Goal: Transaction & Acquisition: Book appointment/travel/reservation

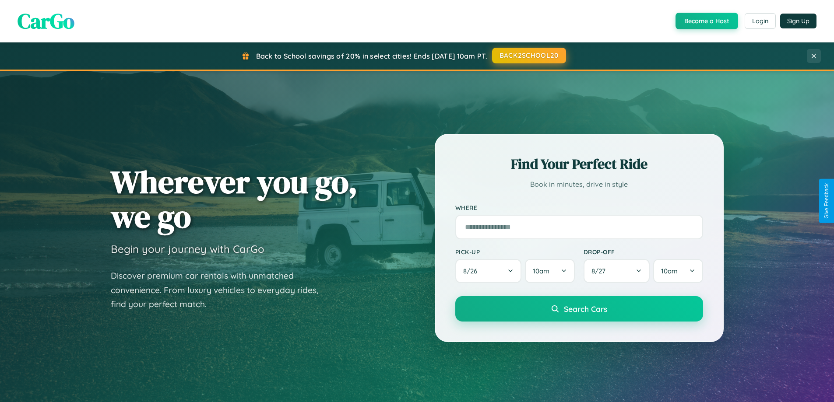
click at [528, 56] on button "BACK2SCHOOL20" at bounding box center [529, 56] width 74 height 16
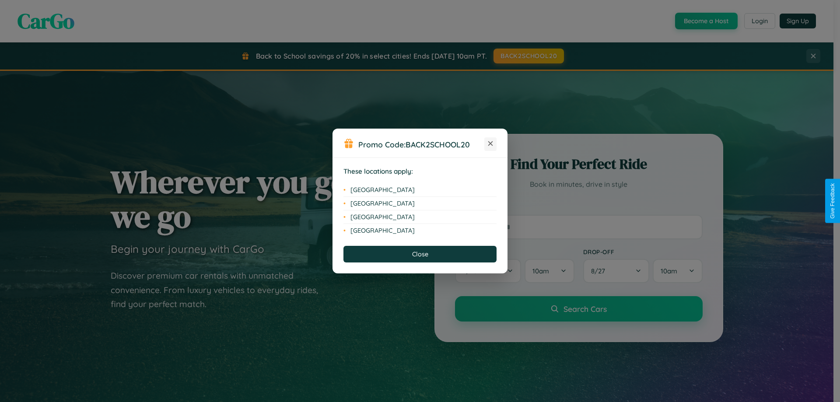
click at [491, 144] on icon at bounding box center [491, 143] width 5 height 5
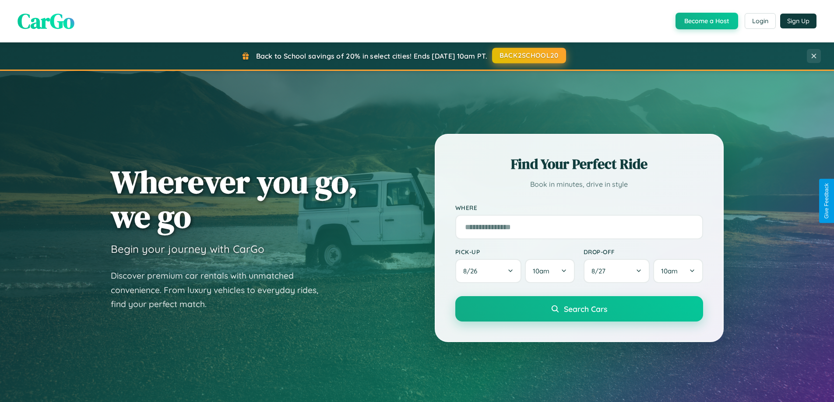
click at [528, 56] on button "BACK2SCHOOL20" at bounding box center [529, 56] width 74 height 16
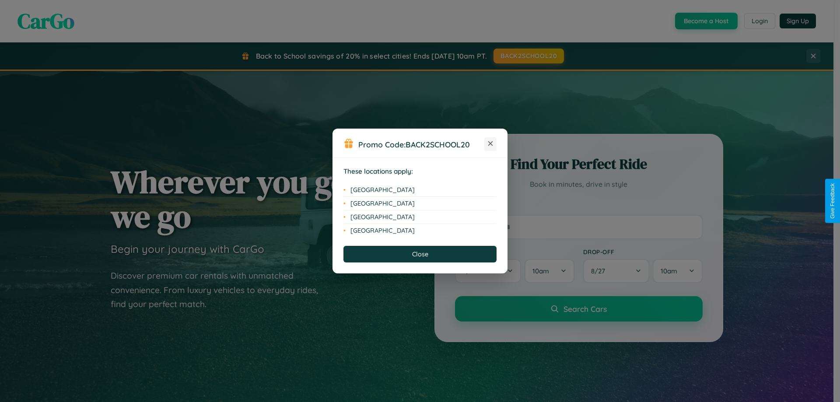
click at [491, 144] on icon at bounding box center [491, 143] width 5 height 5
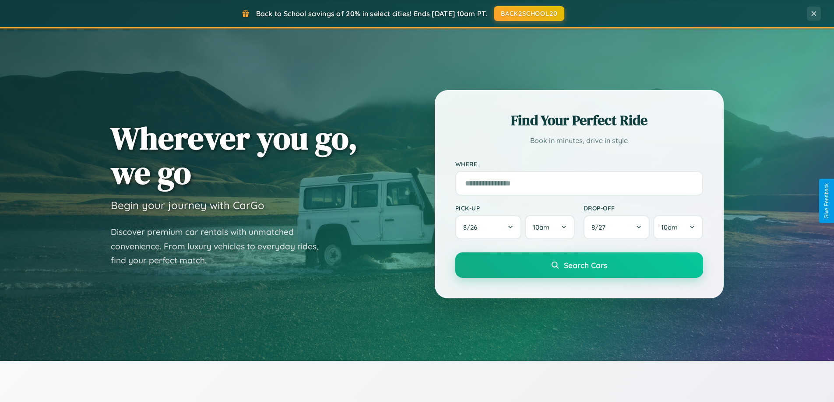
scroll to position [602, 0]
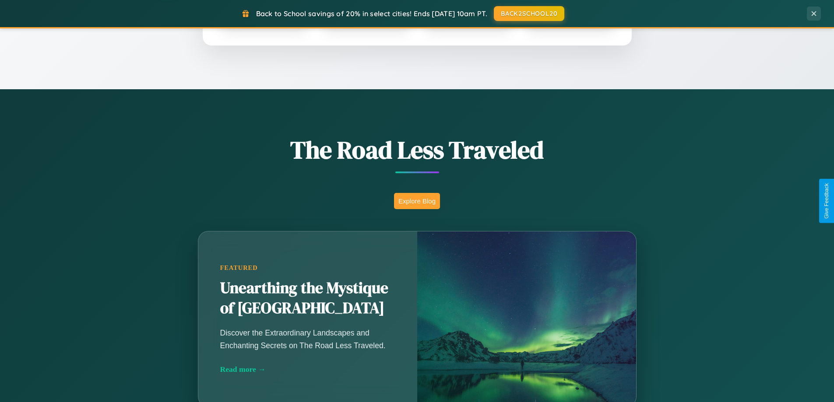
click at [417, 201] on button "Explore Blog" at bounding box center [417, 201] width 46 height 16
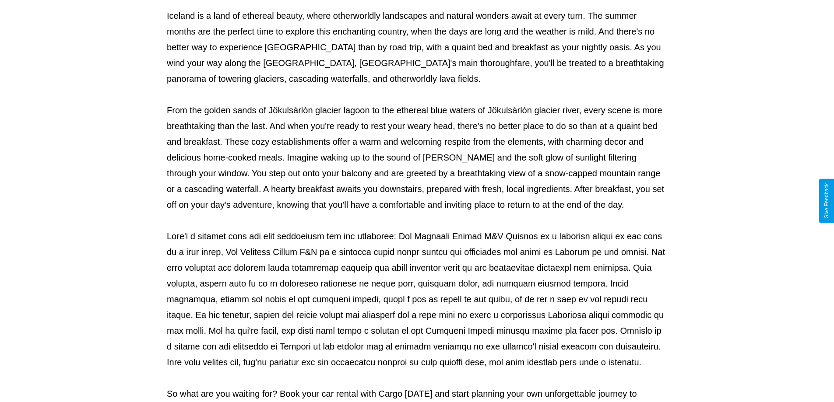
scroll to position [283, 0]
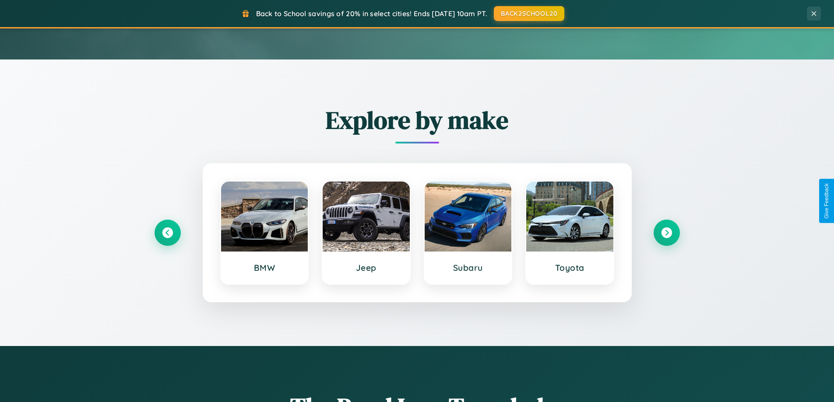
scroll to position [26, 0]
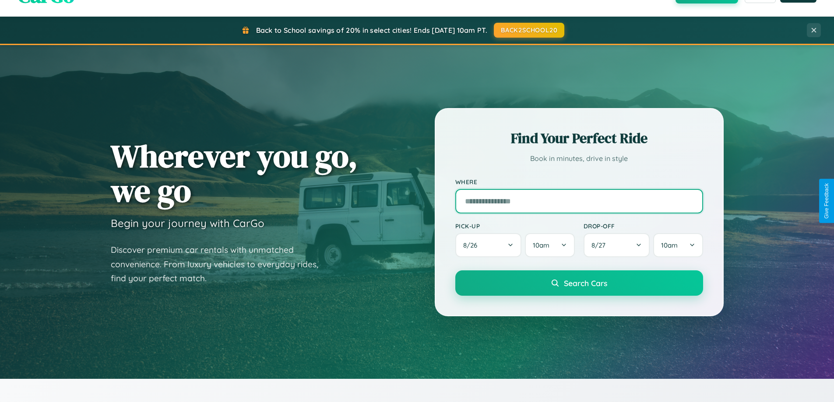
click at [579, 201] on input "text" at bounding box center [579, 201] width 248 height 25
type input "******"
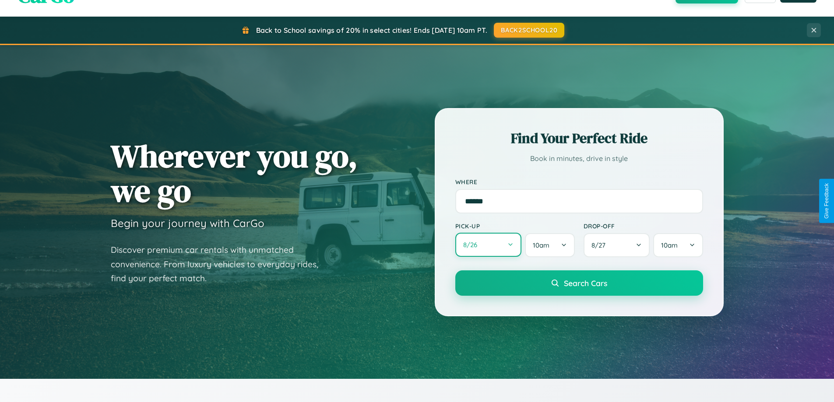
click at [488, 246] on button "8 / 26" at bounding box center [488, 245] width 67 height 24
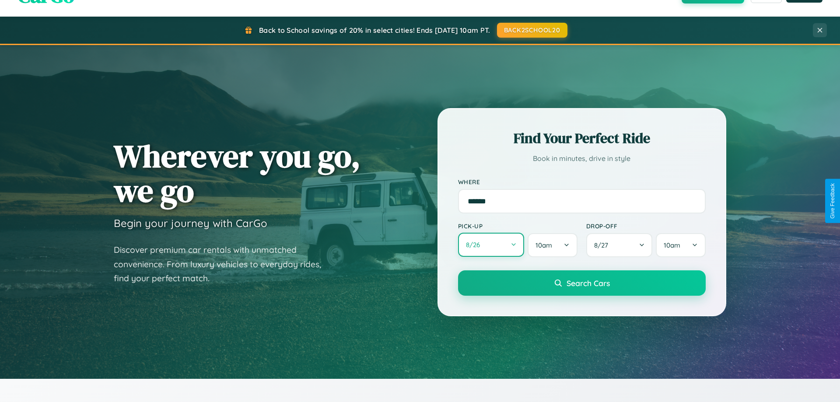
select select "*"
select select "****"
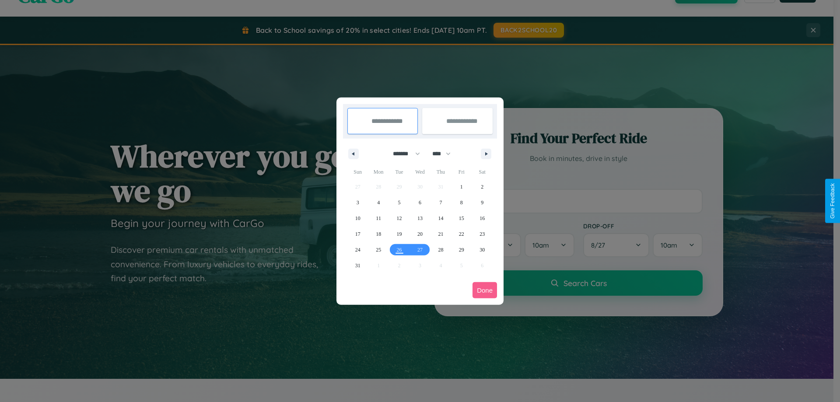
drag, startPoint x: 403, startPoint y: 154, endPoint x: 420, endPoint y: 176, distance: 28.0
click at [403, 154] on select "******* ******** ***** ***** *** **** **** ****** ********* ******* ******** **…" at bounding box center [405, 154] width 37 height 14
select select "*"
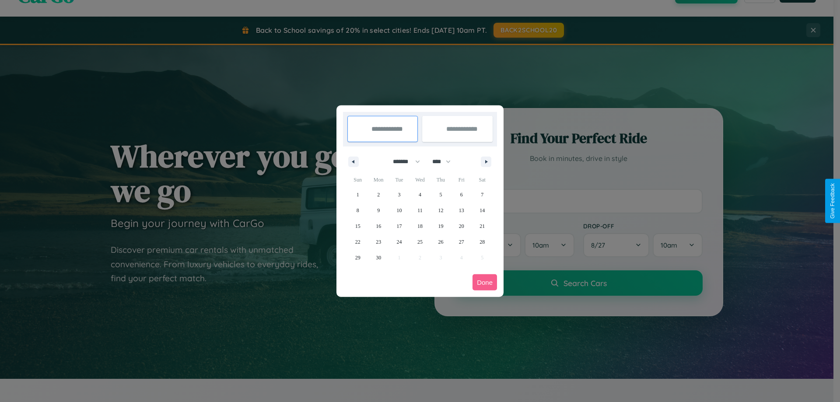
click at [446, 162] on select "**** **** **** **** **** **** **** **** **** **** **** **** **** **** **** ****…" at bounding box center [441, 162] width 26 height 14
select select "****"
click at [461, 210] on span "12" at bounding box center [461, 211] width 5 height 16
type input "**********"
click at [399, 226] on span "16" at bounding box center [399, 226] width 5 height 16
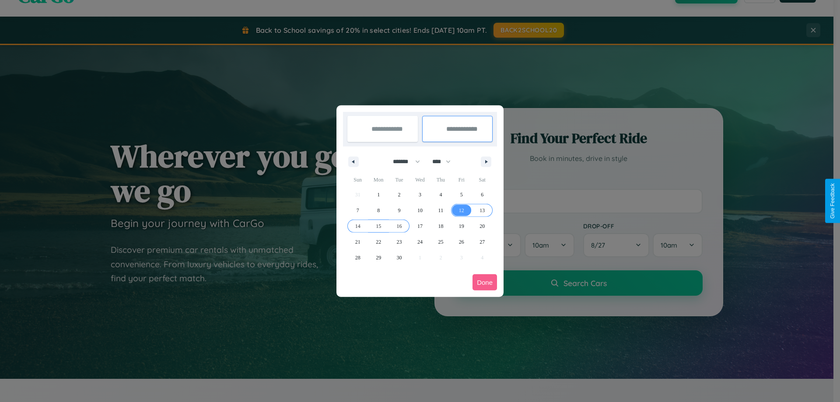
type input "**********"
click at [485, 282] on button "Done" at bounding box center [485, 282] width 25 height 16
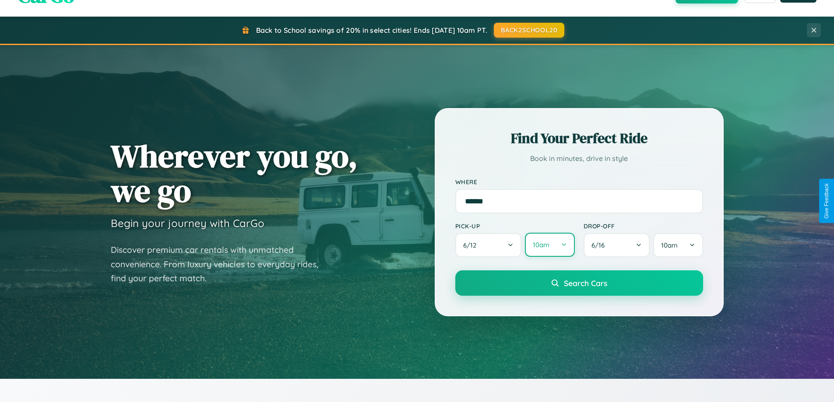
click at [549, 245] on button "10am" at bounding box center [549, 245] width 49 height 24
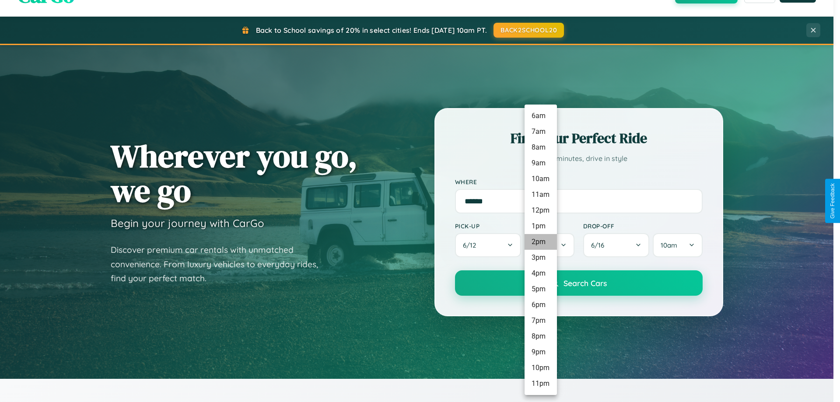
click at [541, 242] on li "2pm" at bounding box center [541, 242] width 32 height 16
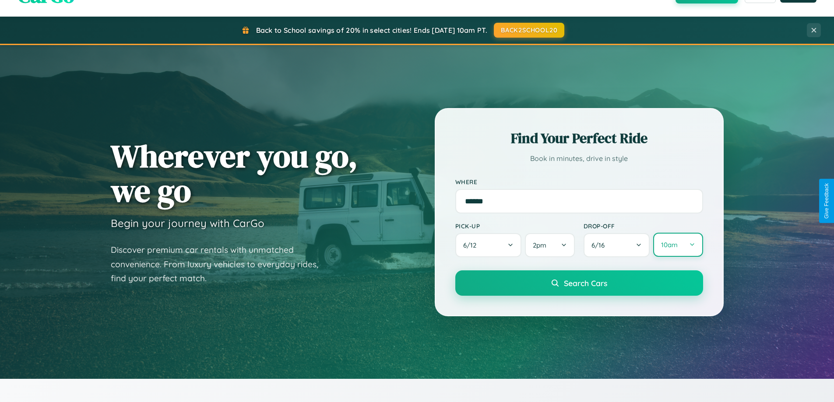
click at [678, 245] on button "10am" at bounding box center [677, 245] width 49 height 24
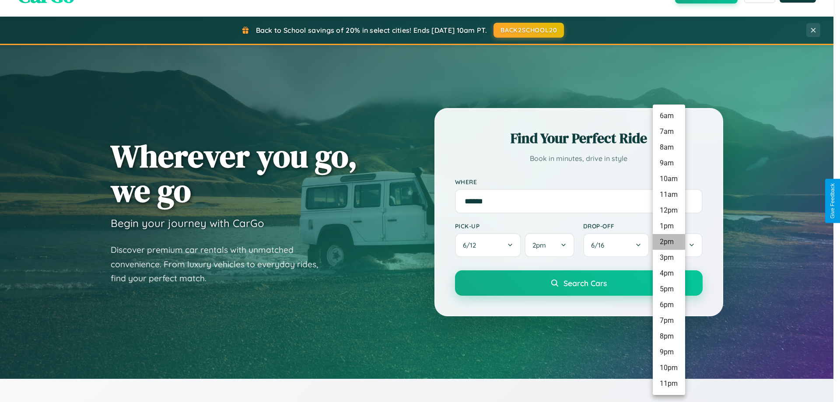
click at [669, 242] on li "2pm" at bounding box center [669, 242] width 32 height 16
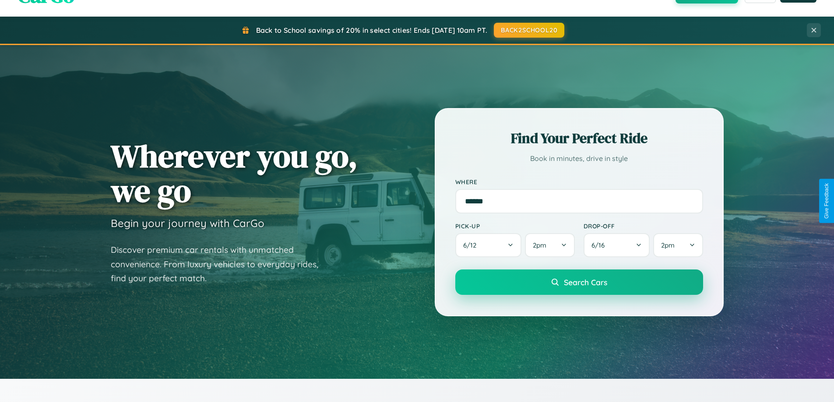
click at [579, 283] on span "Search Cars" at bounding box center [585, 283] width 43 height 10
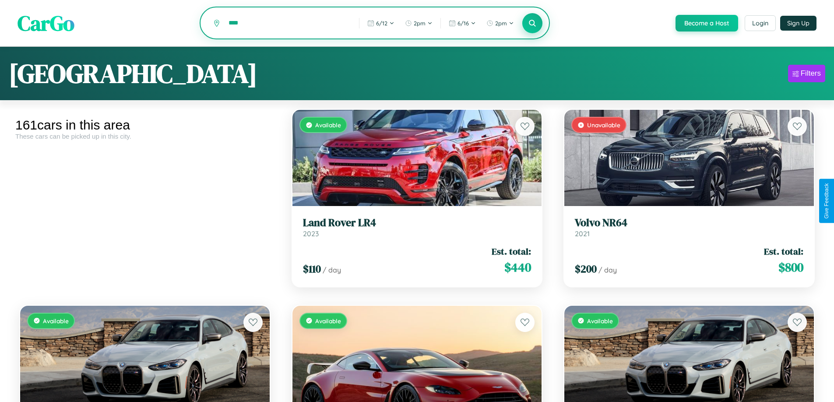
type input "****"
click at [532, 24] on icon at bounding box center [532, 23] width 8 height 8
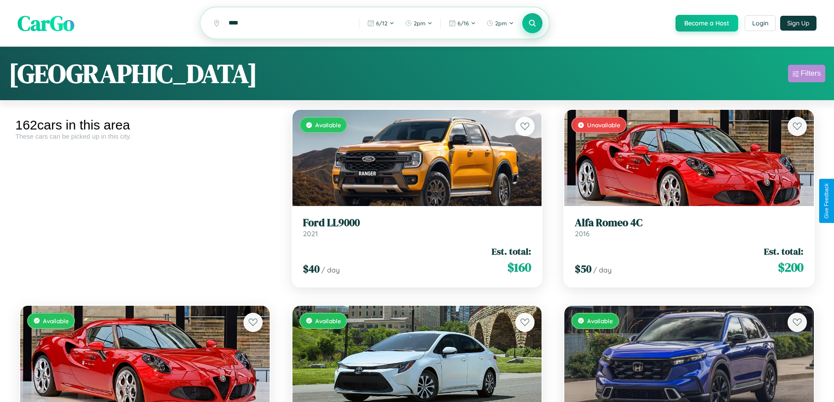
click at [806, 75] on div "Filters" at bounding box center [811, 73] width 20 height 9
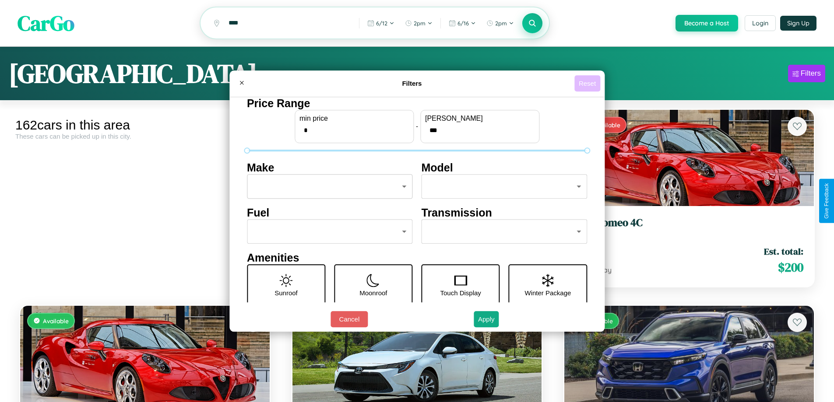
click at [588, 83] on button "Reset" at bounding box center [587, 83] width 26 height 16
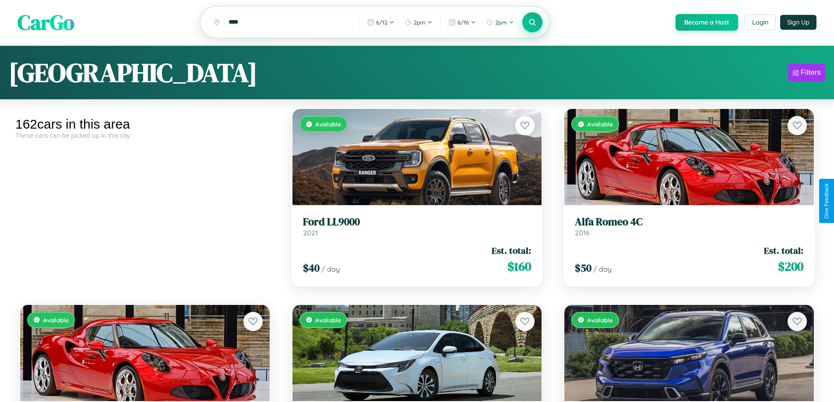
scroll to position [4108, 0]
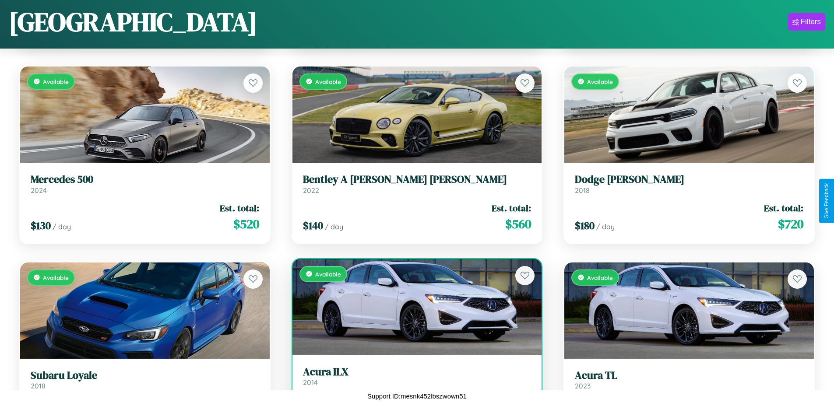
click at [413, 379] on h3 "Acura ILX" at bounding box center [417, 372] width 228 height 13
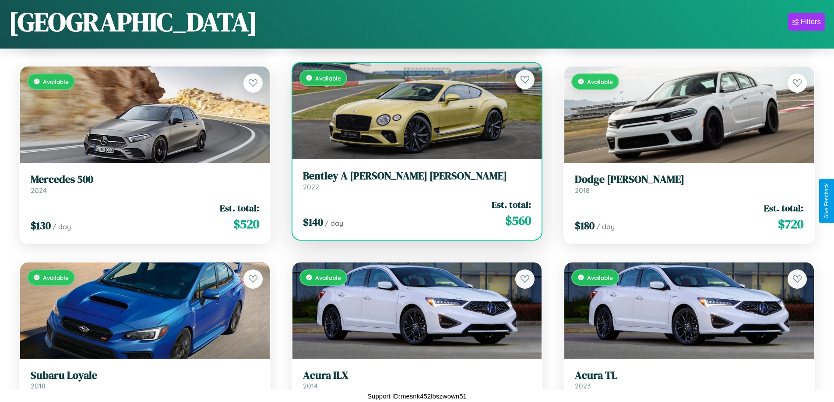
scroll to position [7180, 0]
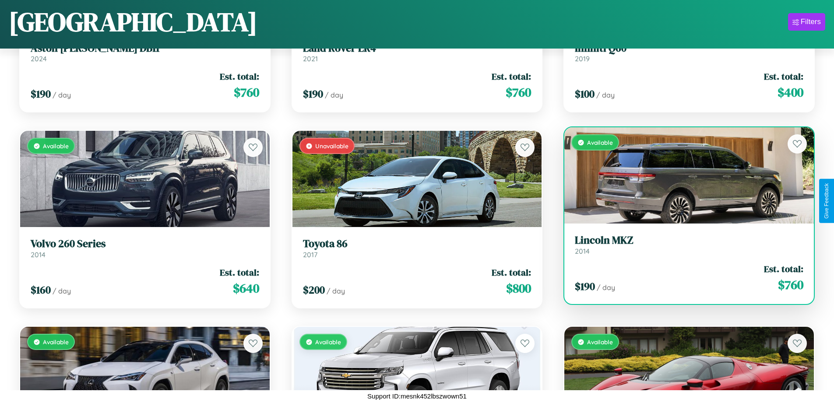
click at [683, 248] on link "Lincoln MKZ 2014" at bounding box center [689, 244] width 228 height 21
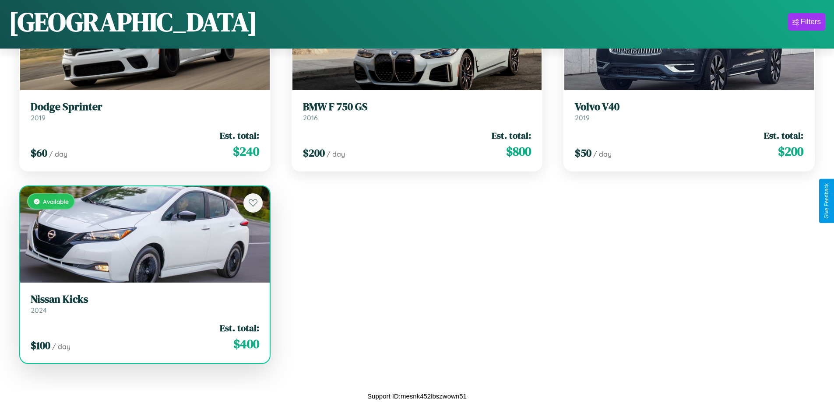
scroll to position [10456, 0]
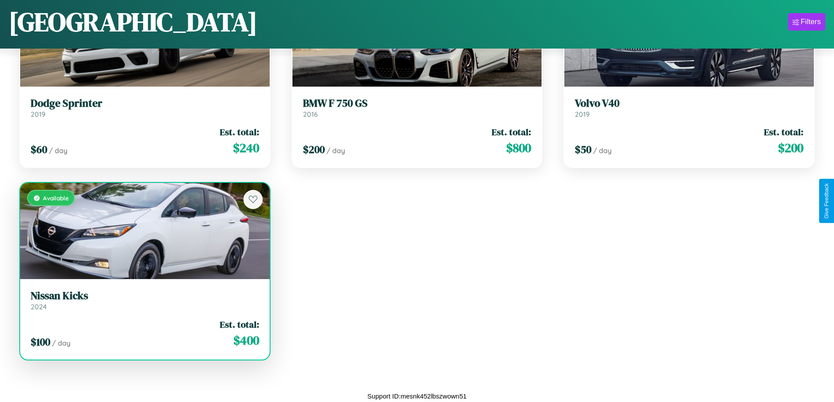
click at [144, 232] on div "Available" at bounding box center [145, 231] width 250 height 96
click at [144, 231] on div "Available" at bounding box center [145, 231] width 250 height 96
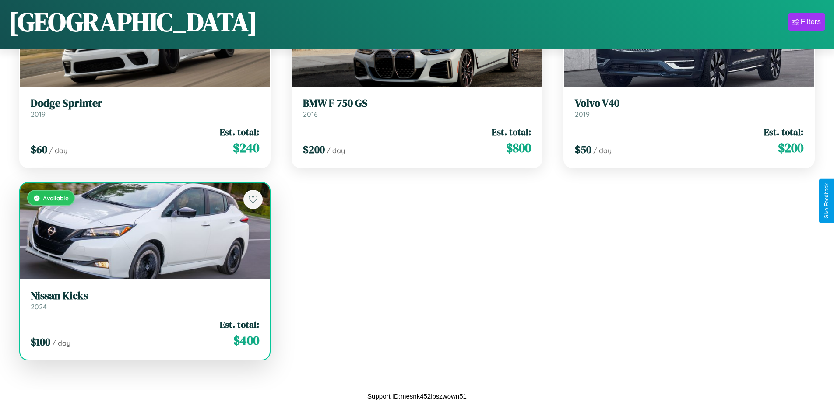
click at [144, 231] on div "Available" at bounding box center [145, 231] width 250 height 96
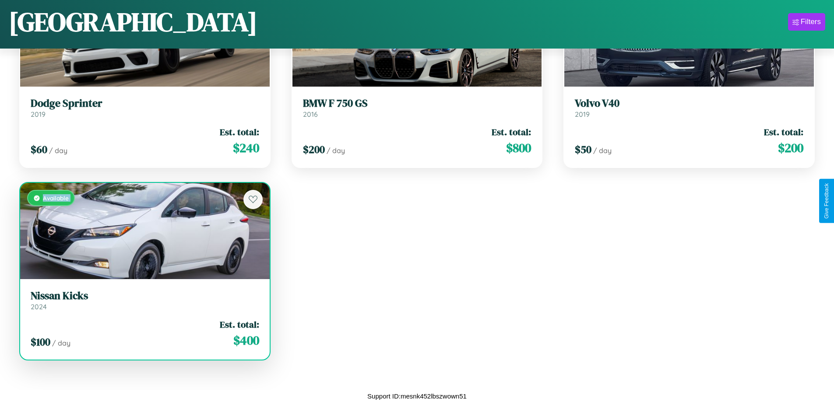
click at [144, 231] on div "Available" at bounding box center [145, 231] width 250 height 96
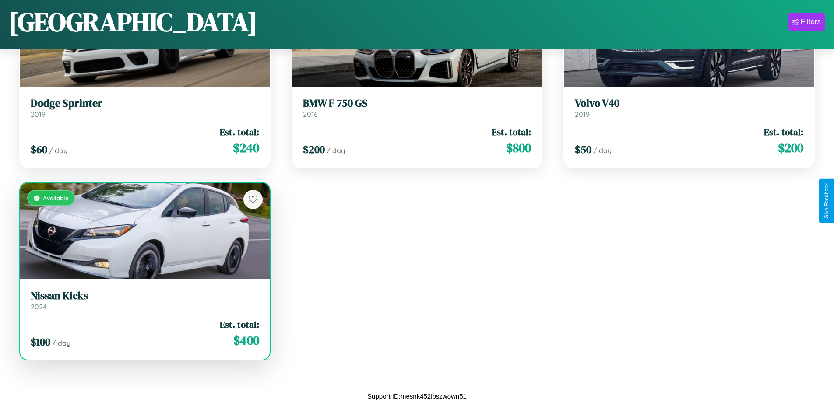
click at [144, 231] on div "Available" at bounding box center [145, 231] width 250 height 96
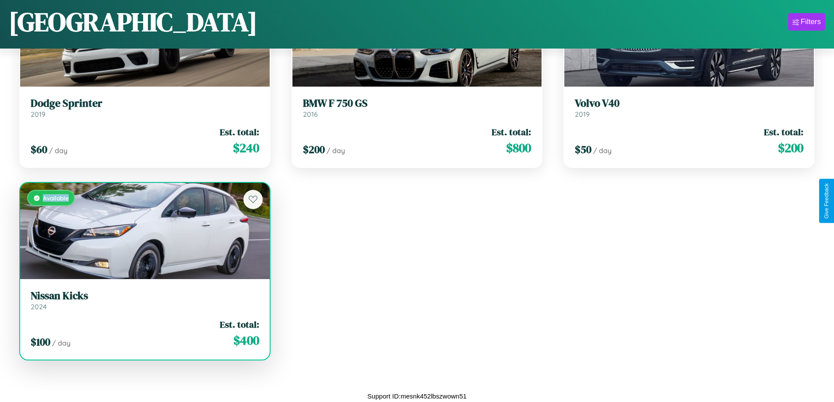
click at [144, 231] on div "Available" at bounding box center [145, 231] width 250 height 96
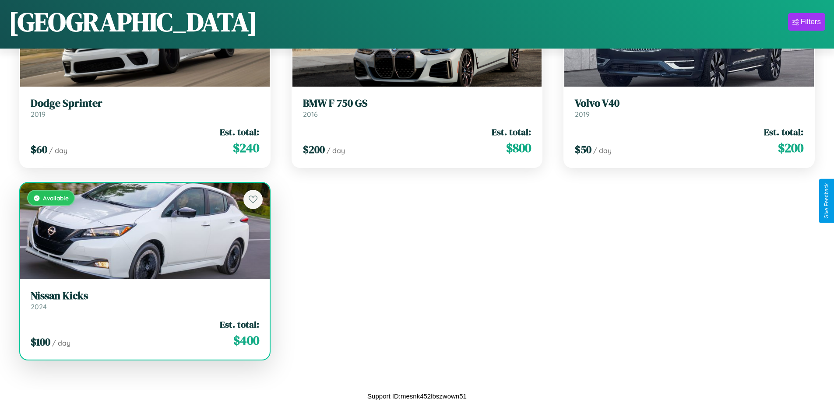
click at [144, 300] on h3 "Nissan Kicks" at bounding box center [145, 296] width 228 height 13
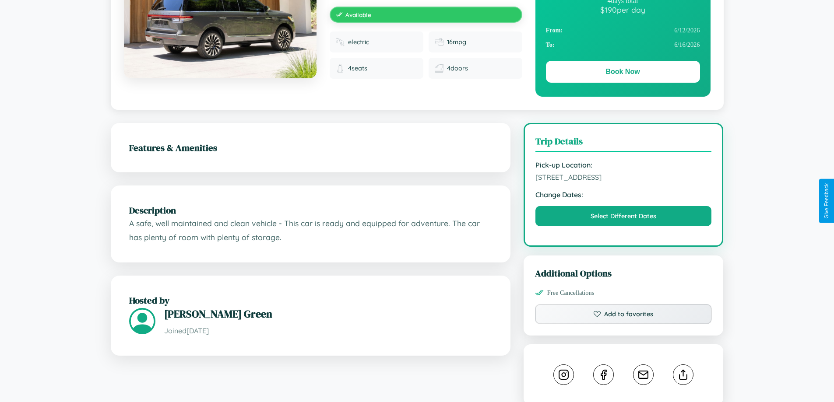
scroll to position [90, 0]
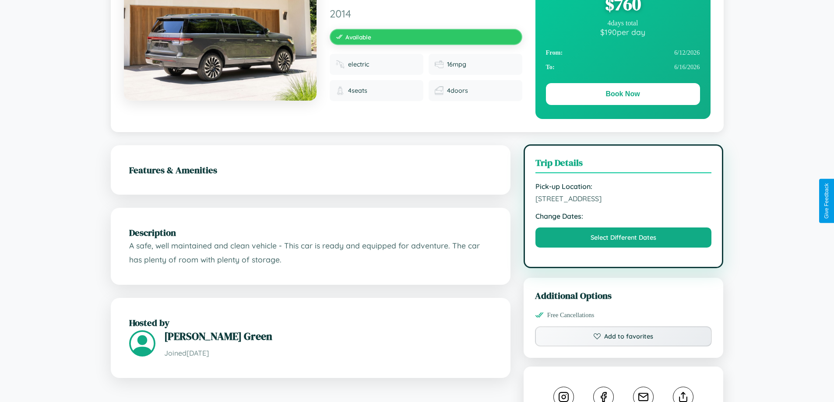
click at [623, 200] on span "8406 Park Avenue Rome 66726 Italy" at bounding box center [623, 198] width 176 height 9
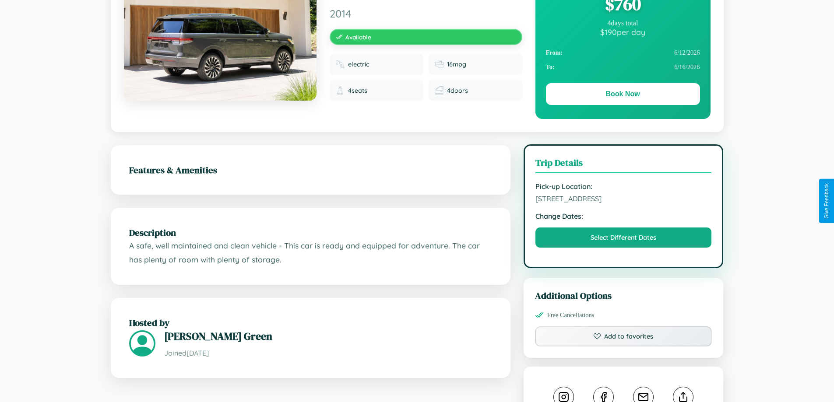
click at [623, 200] on span "8406 Park Avenue Rome 66726 Italy" at bounding box center [623, 198] width 176 height 9
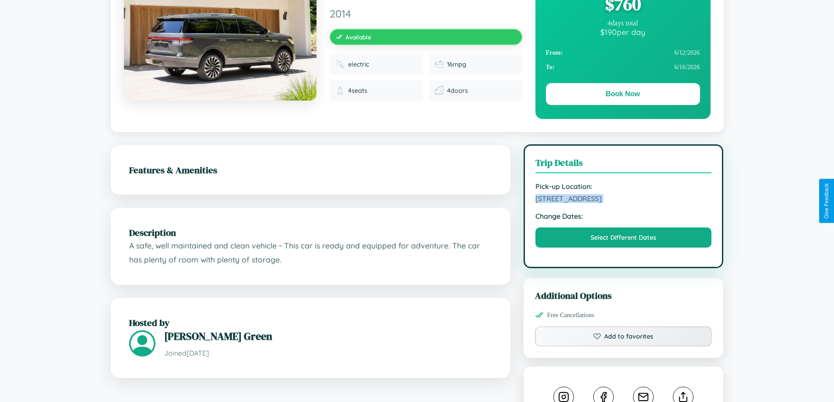
click at [623, 200] on span "8406 Park Avenue Rome 66726 Italy" at bounding box center [623, 198] width 176 height 9
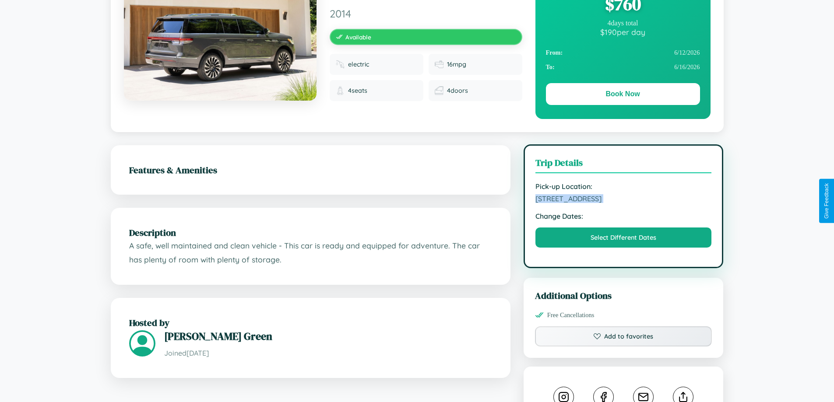
click at [623, 200] on span "8406 Park Avenue Rome 66726 Italy" at bounding box center [623, 198] width 176 height 9
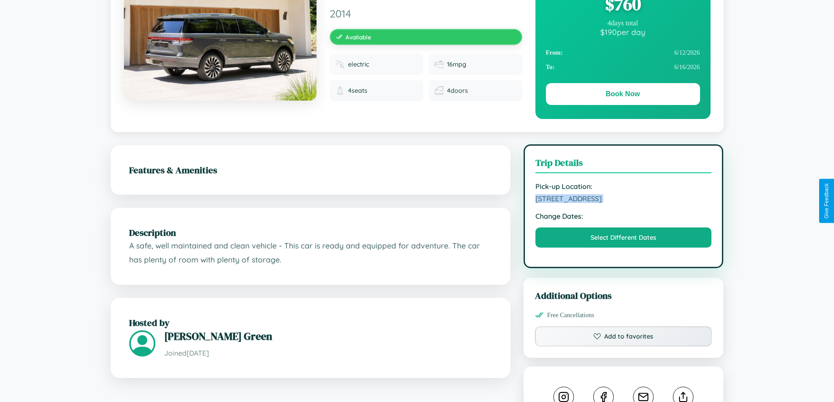
click at [623, 200] on span "8406 Park Avenue Rome 66726 Italy" at bounding box center [623, 198] width 176 height 9
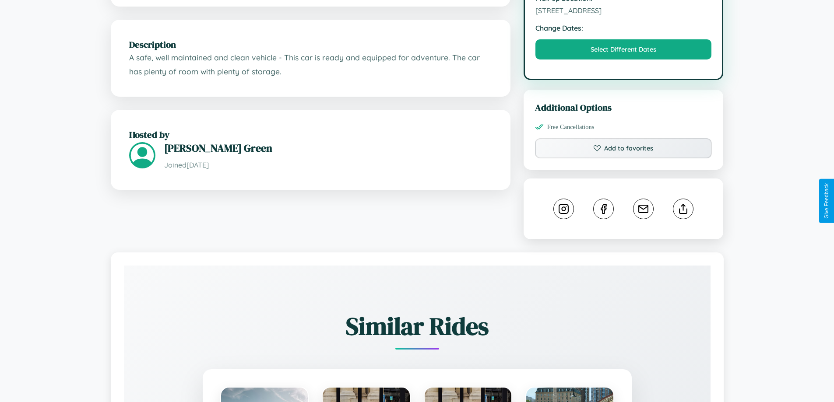
scroll to position [288, 0]
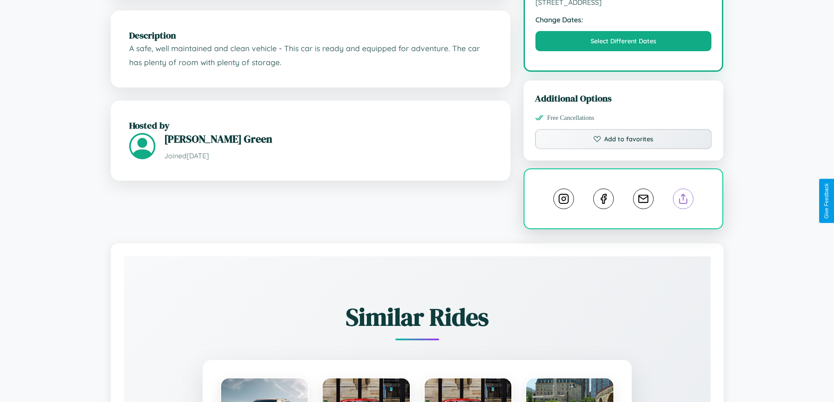
click at [683, 200] on line at bounding box center [683, 197] width 0 height 6
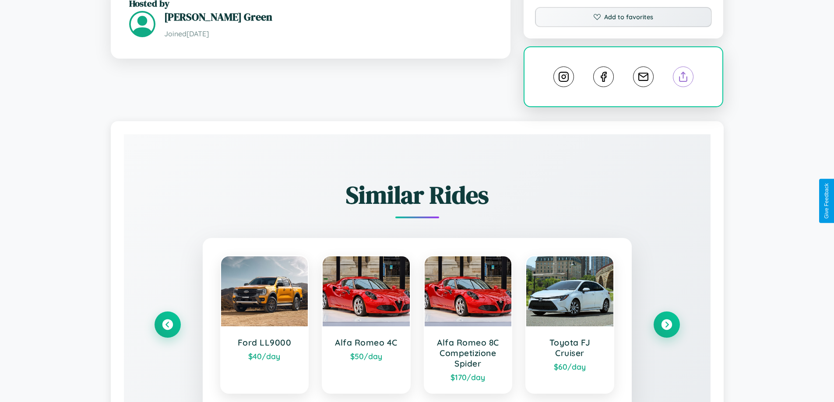
scroll to position [498, 0]
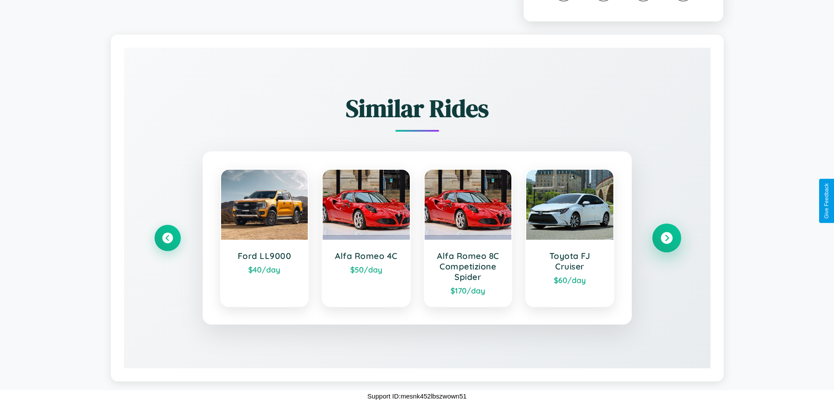
click at [666, 238] on icon at bounding box center [667, 238] width 12 height 12
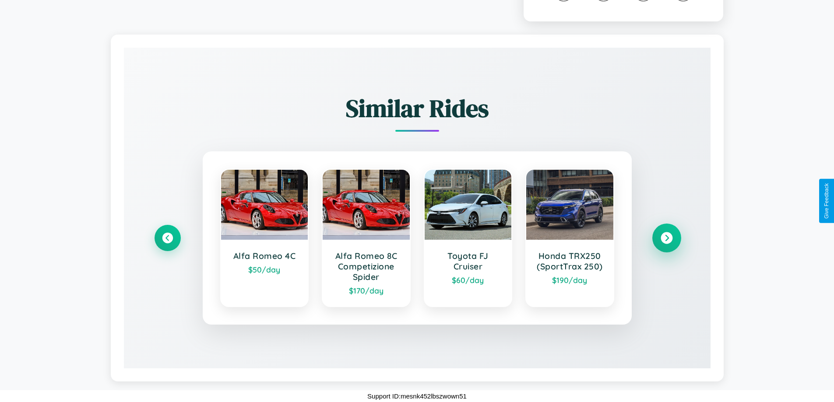
click at [666, 238] on icon at bounding box center [667, 238] width 12 height 12
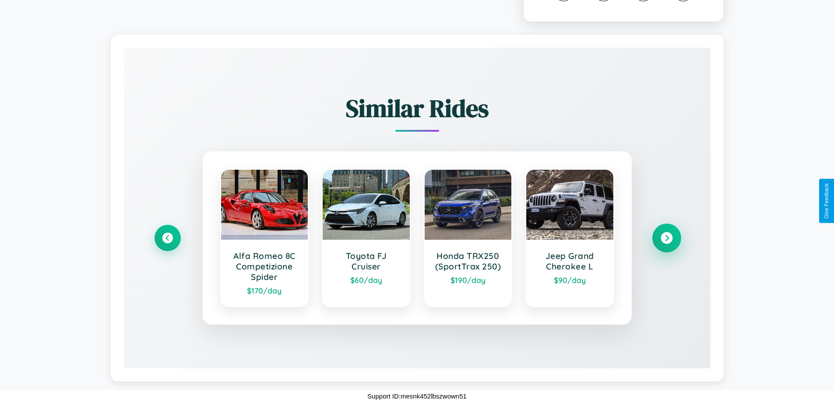
click at [666, 238] on icon at bounding box center [667, 238] width 12 height 12
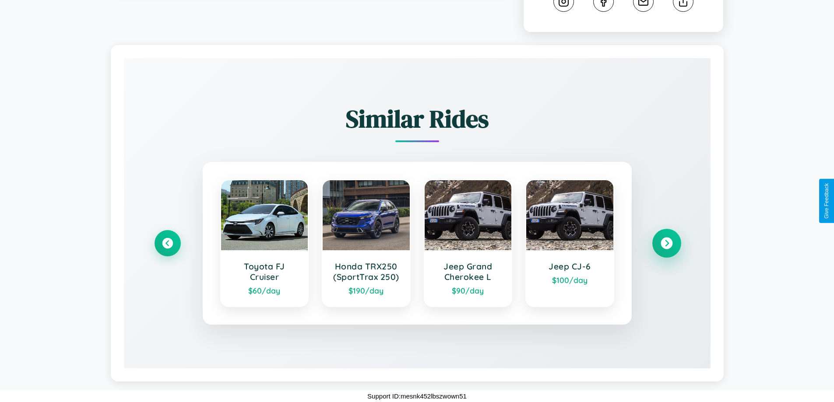
scroll to position [487, 0]
click at [167, 243] on icon at bounding box center [168, 244] width 12 height 12
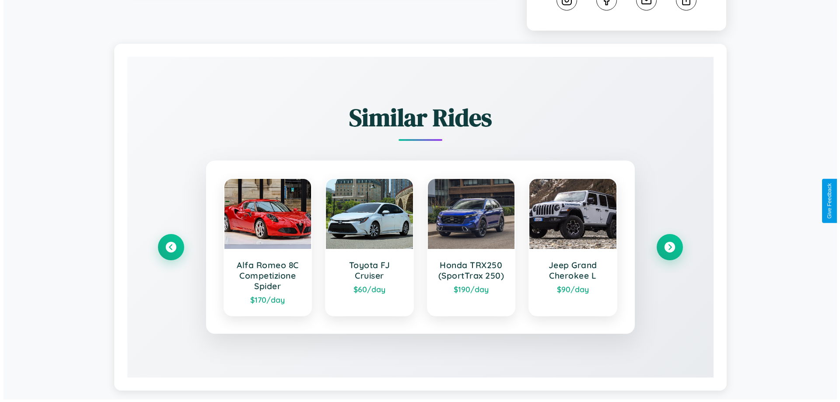
scroll to position [0, 0]
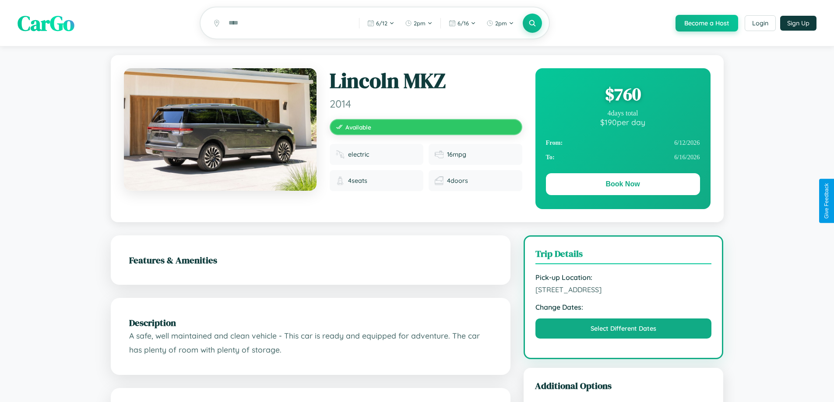
click at [622, 95] on div "$ 760" at bounding box center [623, 94] width 154 height 24
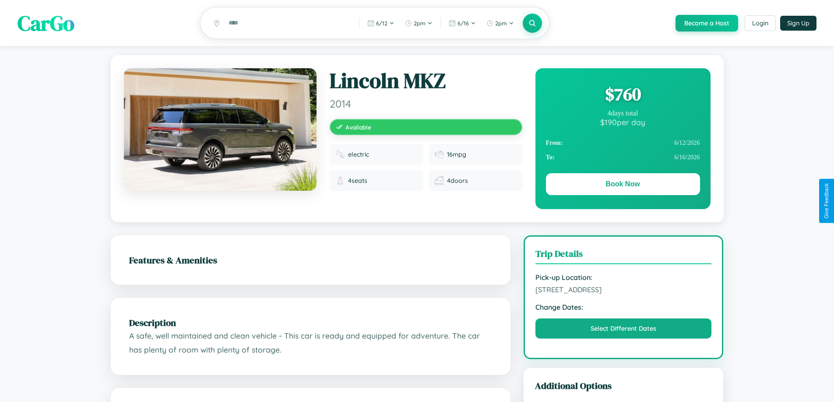
click at [622, 95] on div "$ 760" at bounding box center [623, 94] width 154 height 24
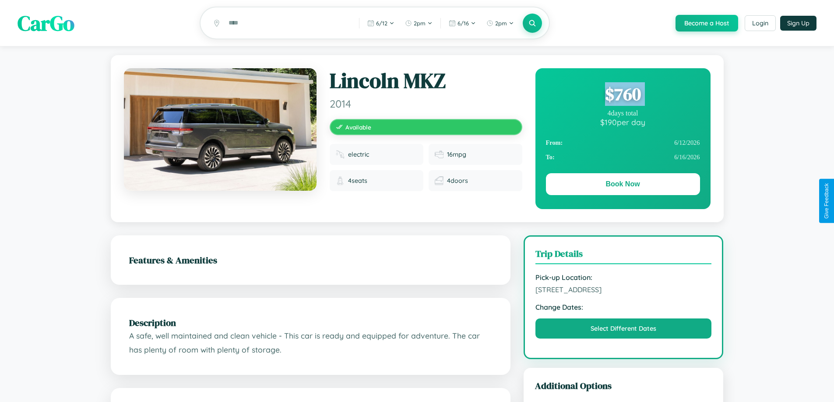
click at [622, 95] on div "$ 760" at bounding box center [623, 94] width 154 height 24
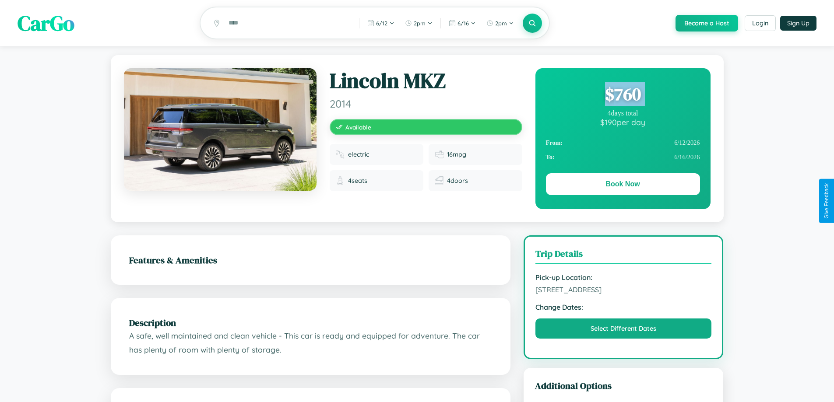
click at [622, 95] on div "$ 760" at bounding box center [623, 94] width 154 height 24
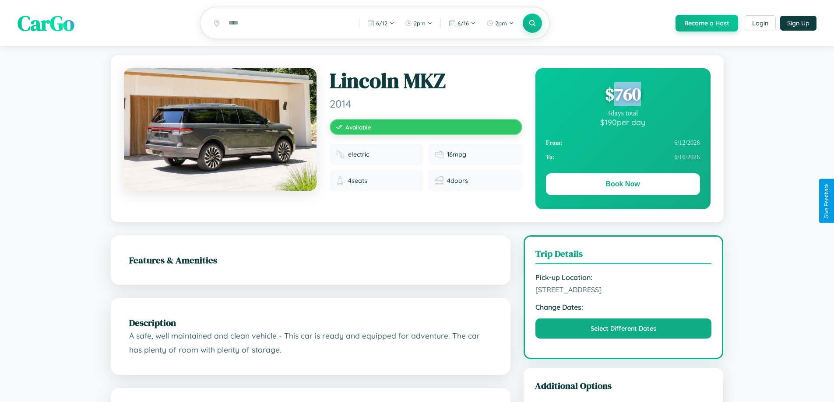
click at [622, 95] on div "$ 760" at bounding box center [623, 94] width 154 height 24
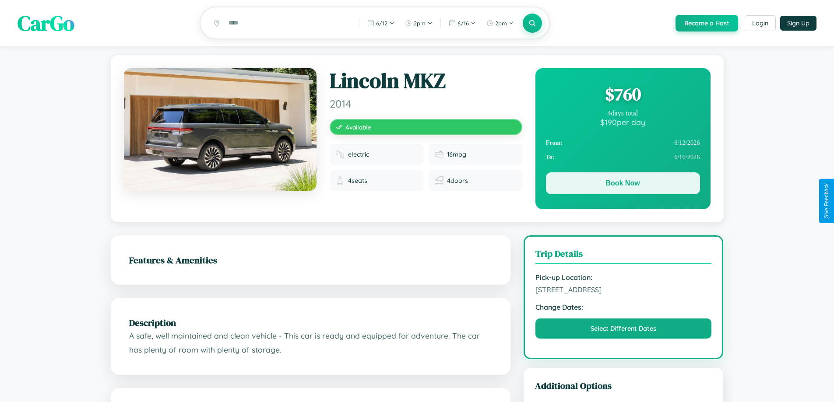
click at [622, 186] on button "Book Now" at bounding box center [623, 183] width 154 height 22
